Goal: Find specific page/section: Find specific page/section

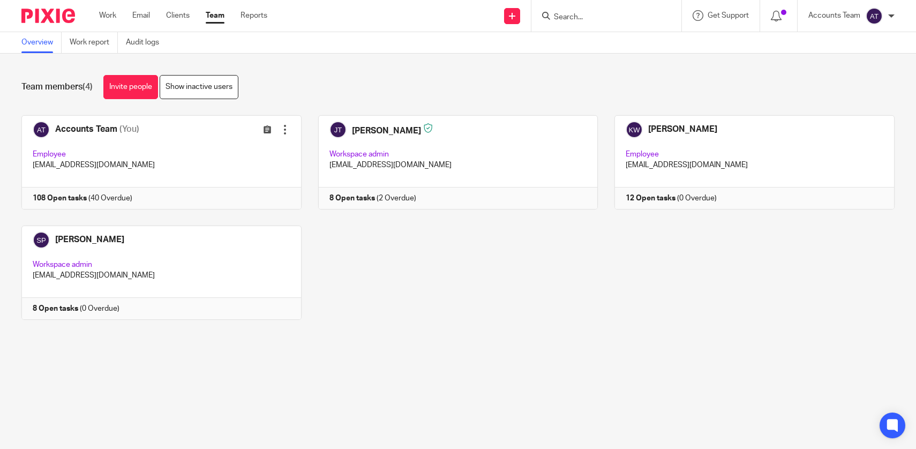
drag, startPoint x: 0, startPoint y: 0, endPoint x: 585, endPoint y: 7, distance: 585.2
click at [585, 7] on div at bounding box center [607, 16] width 150 height 32
click at [585, 15] on input "Search" at bounding box center [601, 18] width 96 height 10
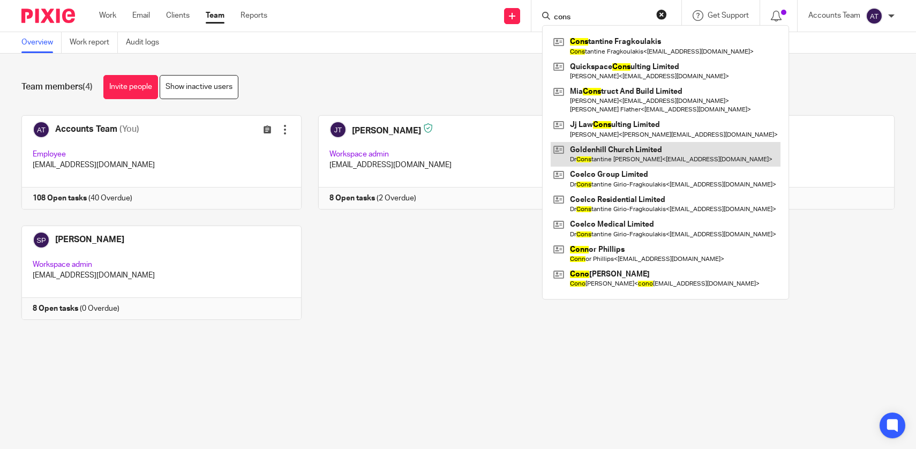
type input "cons"
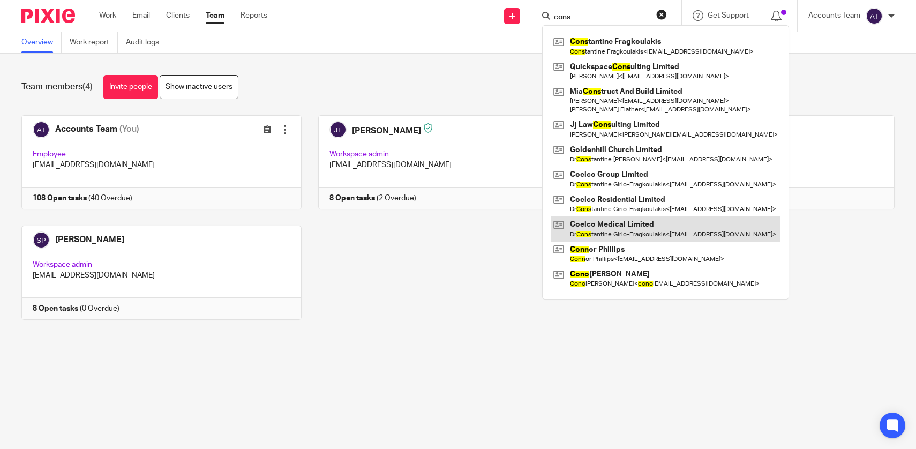
click at [626, 228] on link at bounding box center [666, 228] width 230 height 25
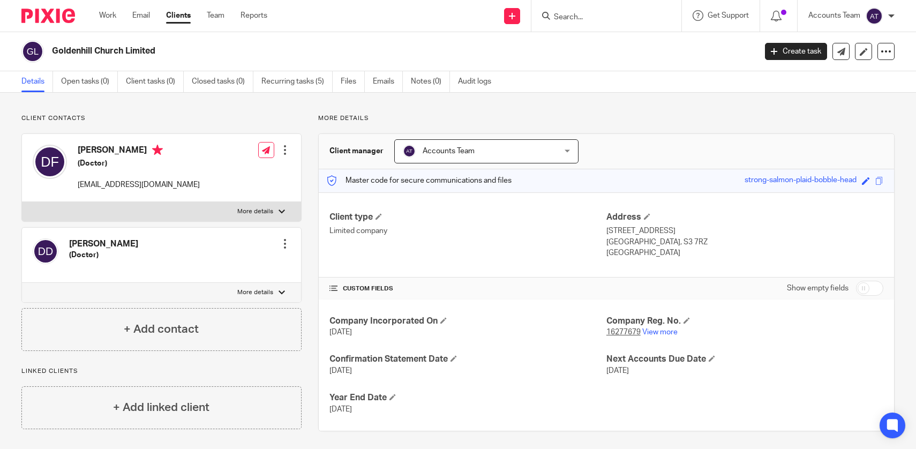
click at [144, 48] on h2 "Goldenhill Church Limited" at bounding box center [331, 51] width 558 height 11
copy main "Goldenhill Church Limited Create task Update from Companies House Export data M…"
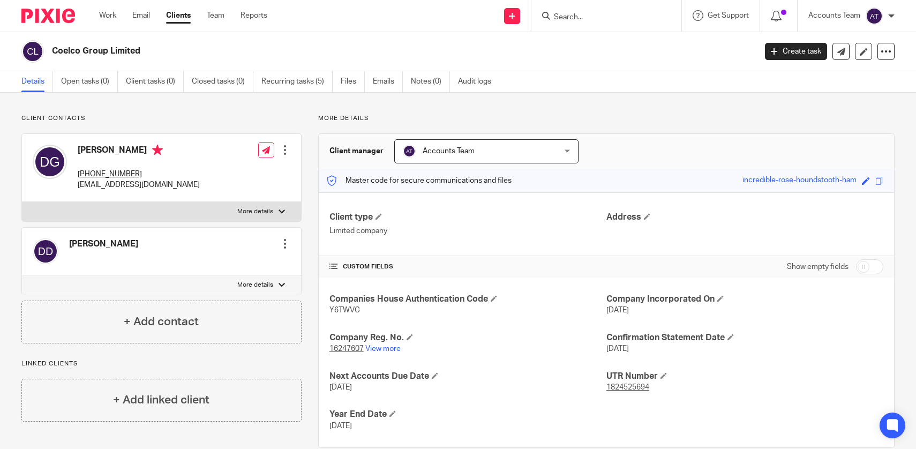
click at [238, 54] on h2 "Coelco Group Limited" at bounding box center [331, 51] width 558 height 11
copy main "Coelco Group Limited Create task Update from Companies House Export data Merge …"
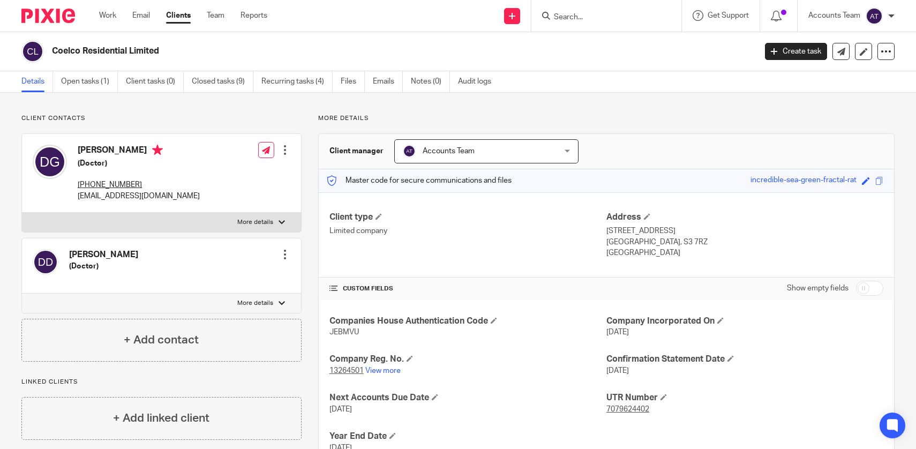
click at [203, 48] on h2 "Coelco Residential Limited" at bounding box center [331, 51] width 558 height 11
copy main "Coelco Residential Limited Create task Update from Companies House Export data …"
click at [165, 153] on h4 "Dr Constantine Girio-Fragkoulakis" at bounding box center [139, 151] width 122 height 13
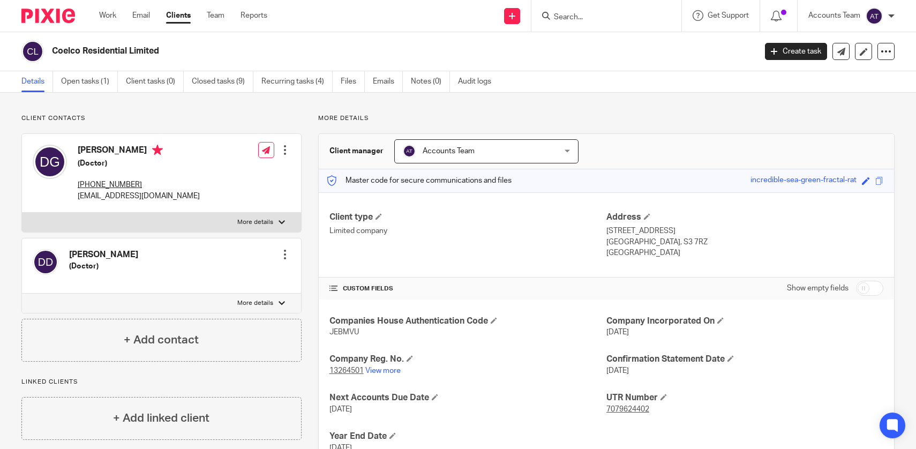
click at [165, 153] on h4 "Dr Constantine Girio-Fragkoulakis" at bounding box center [139, 151] width 122 height 13
copy h4 "Dr Constantine Girio-Fragkoulakis"
click at [146, 252] on div "Dr Eleni Daniel (Doctor) Edit contact Create client from contact Export data Ma…" at bounding box center [161, 265] width 279 height 55
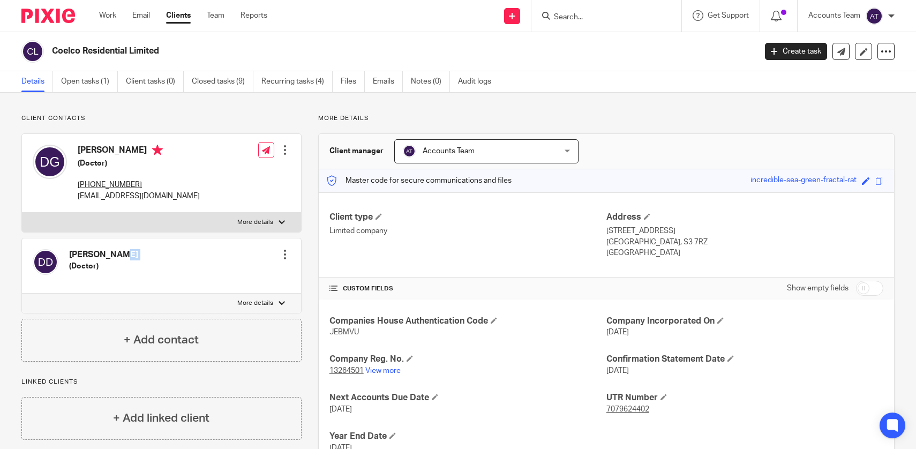
click at [146, 252] on div "Dr Eleni Daniel (Doctor) Edit contact Create client from contact Export data Ma…" at bounding box center [161, 265] width 279 height 55
copy div "Dr Eleni Daniel"
click at [169, 49] on h2 "Coelco Medical Limited" at bounding box center [331, 51] width 558 height 11
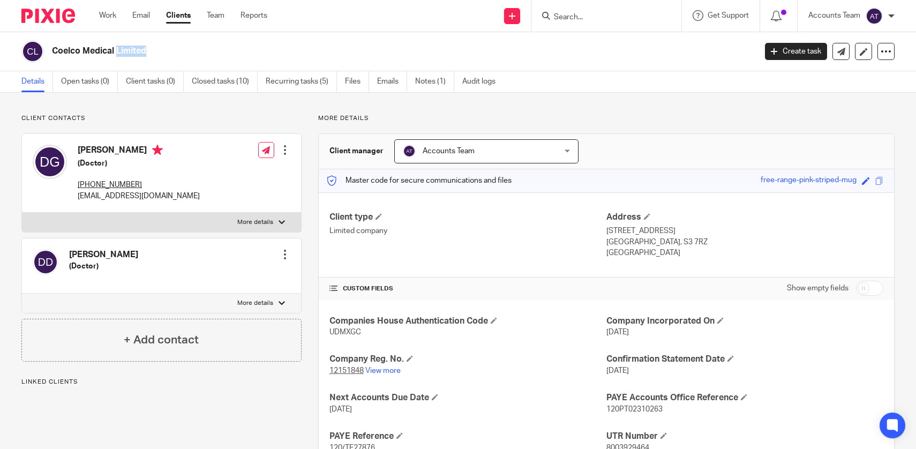
copy main "Coelco Medical Limited Create task Update from Companies House Export data Merg…"
click at [212, 16] on link "Team" at bounding box center [216, 15] width 18 height 11
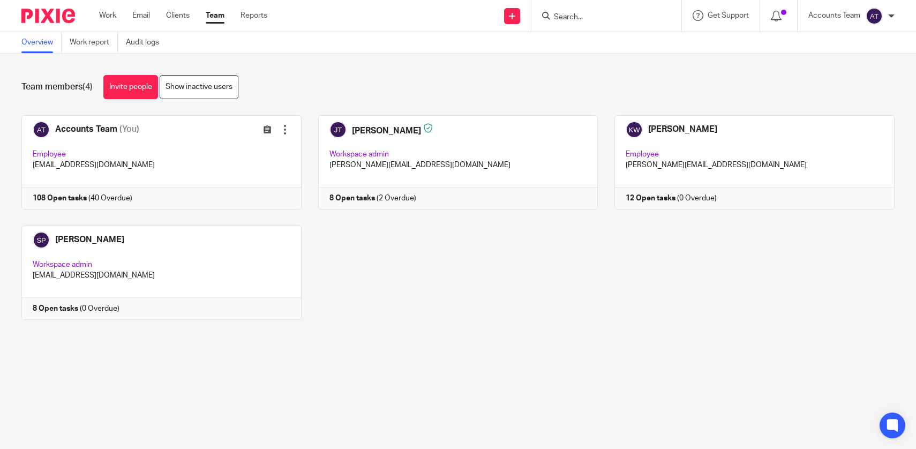
click at [379, 261] on div "Accounts Team (You) Edit user Transfer Employee [EMAIL_ADDRESS][DOMAIN_NAME] 10…" at bounding box center [450, 225] width 890 height 221
click at [417, 385] on main "Overview Work report Audit logs Team members (4) Invite people Show inactive us…" at bounding box center [458, 224] width 916 height 449
click at [214, 12] on link "Team" at bounding box center [215, 15] width 19 height 11
click at [502, 429] on main "Overview Work report Audit logs Team members (4) Invite people Show inactive us…" at bounding box center [458, 224] width 916 height 449
click at [394, 427] on main "Overview Work report Audit logs Team members (4) Invite people Show inactive us…" at bounding box center [458, 224] width 916 height 449
